Goal: Task Accomplishment & Management: Use online tool/utility

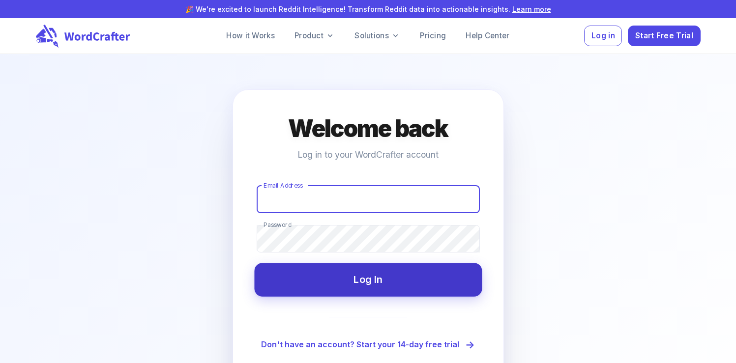
type input "hello@plateddigital.com"
click at [345, 271] on button "Log In" at bounding box center [368, 279] width 228 height 33
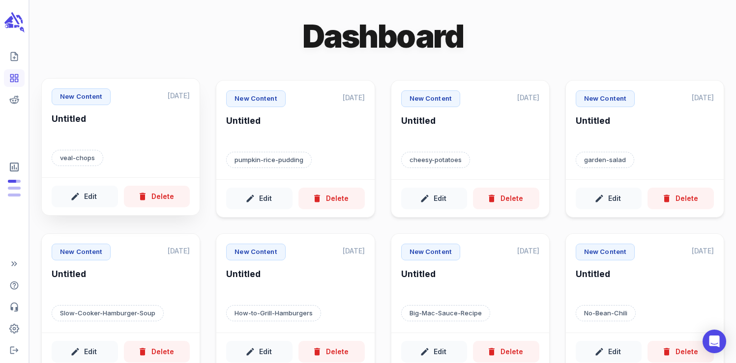
click at [125, 152] on div "veal-chops" at bounding box center [121, 158] width 138 height 17
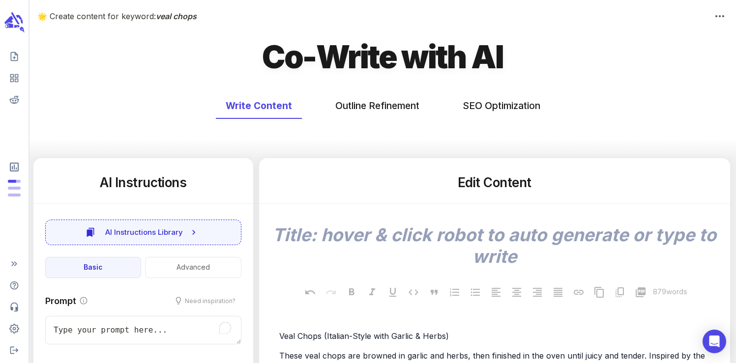
type textarea "x"
type input "191"
type textarea "x"
click at [499, 114] on button "SEO Optimization" at bounding box center [501, 106] width 97 height 26
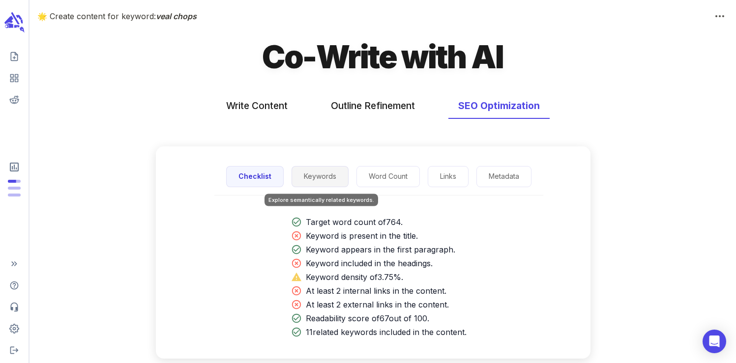
click at [331, 182] on button "Keywords" at bounding box center [319, 176] width 57 height 21
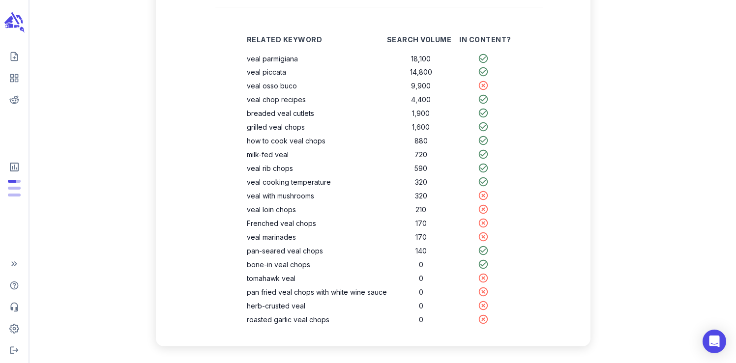
scroll to position [189, 0]
